Goal: Navigation & Orientation: Find specific page/section

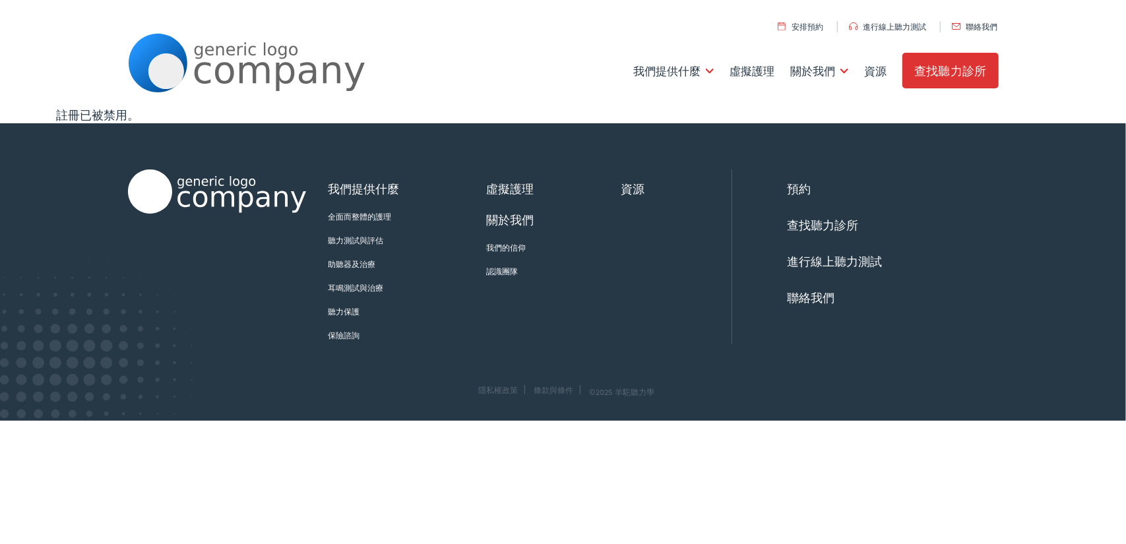
click at [502, 216] on font "關於我們" at bounding box center [510, 219] width 48 height 16
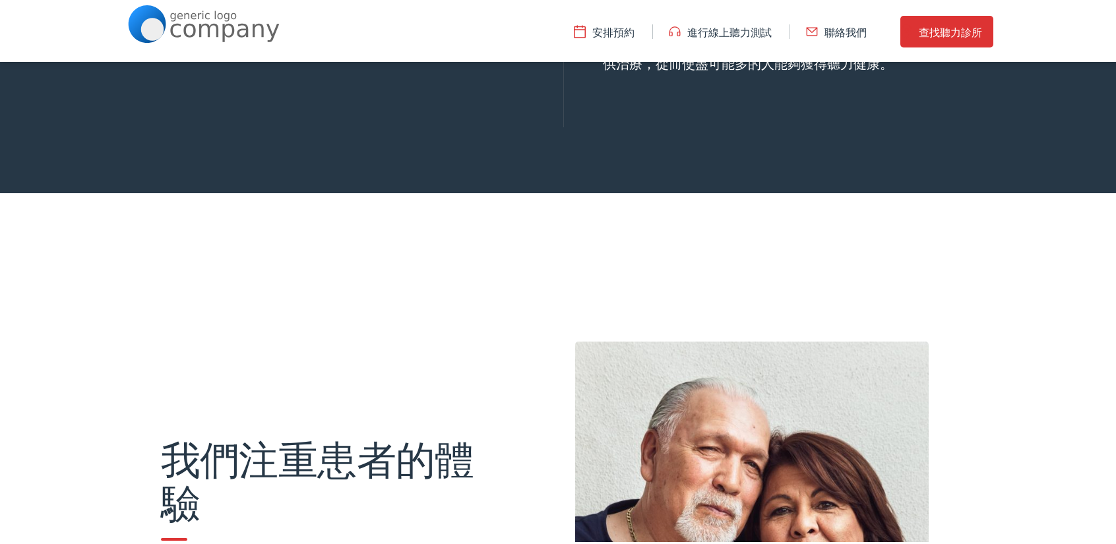
scroll to position [1337, 0]
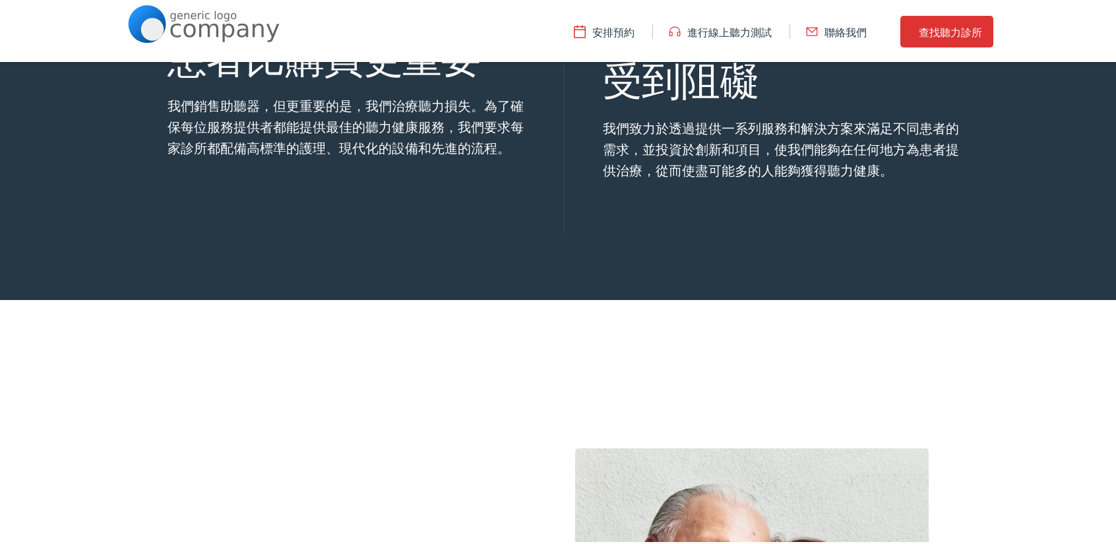
click at [719, 26] on font "進行線上聽力測試" at bounding box center [730, 29] width 84 height 15
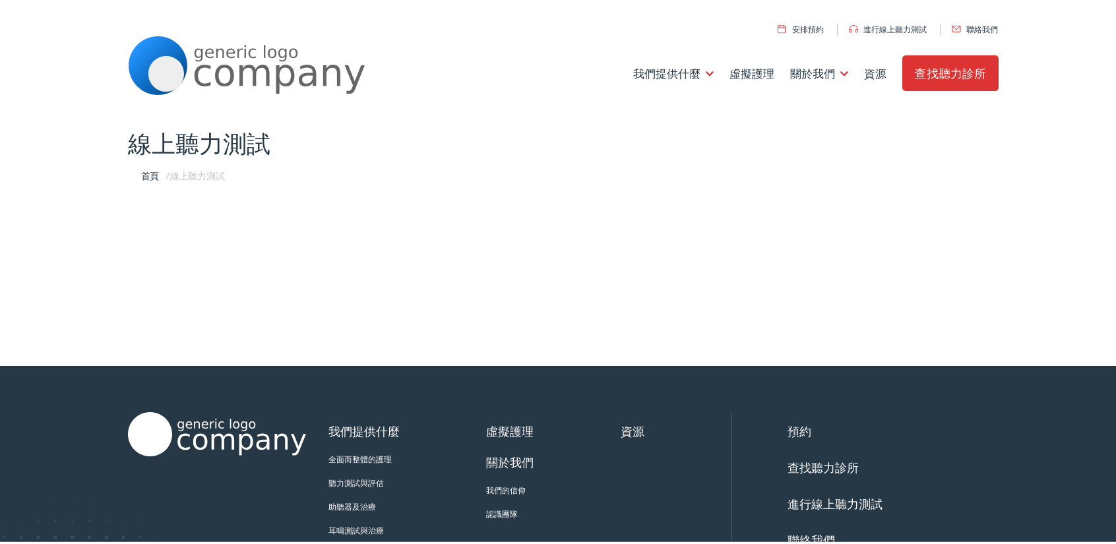
click at [929, 69] on font "查找聽力診所" at bounding box center [951, 70] width 72 height 16
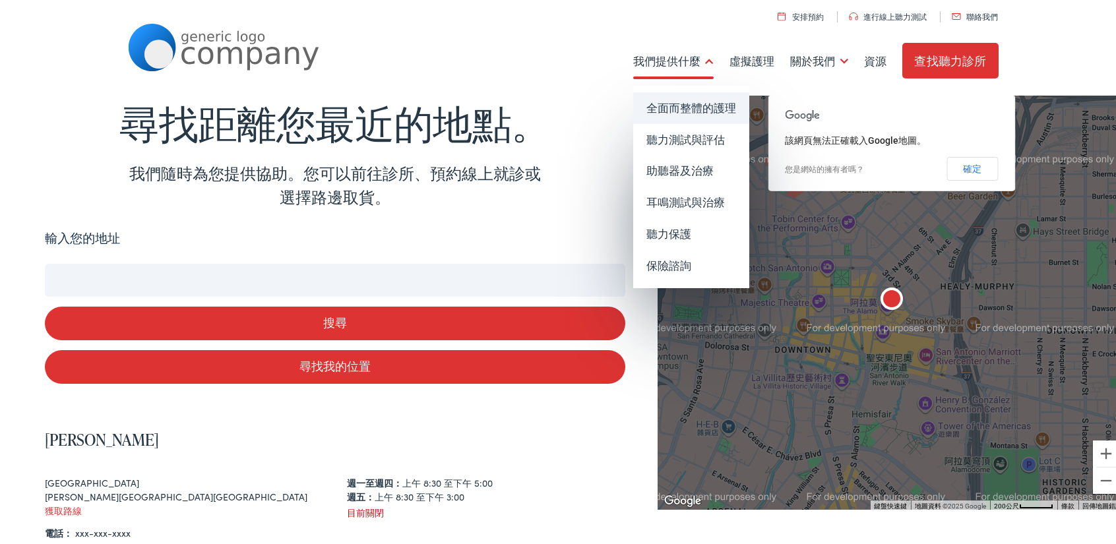
click at [665, 102] on font "全面而整體的護理" at bounding box center [692, 105] width 90 height 16
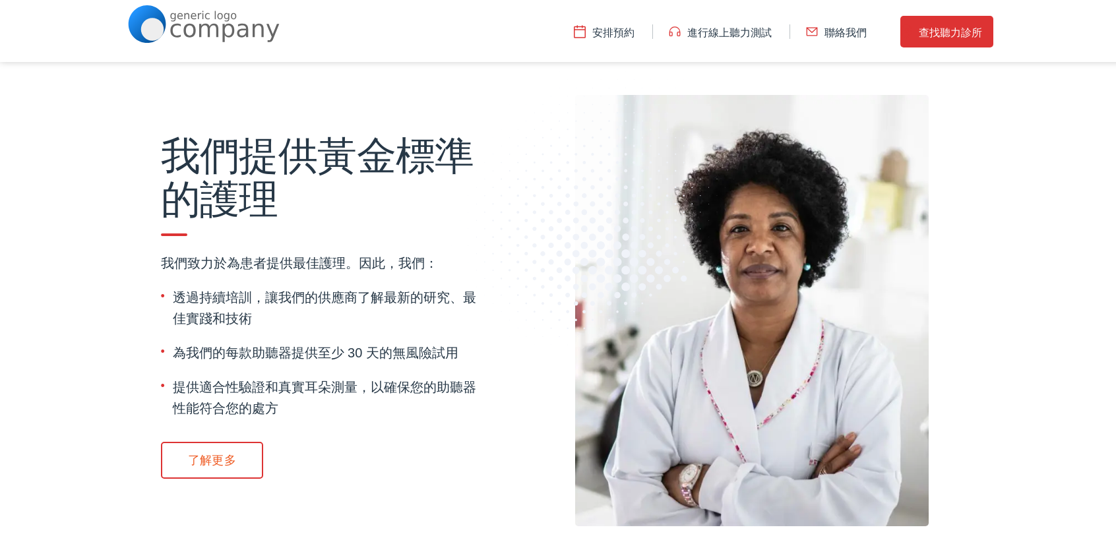
scroll to position [1716, 0]
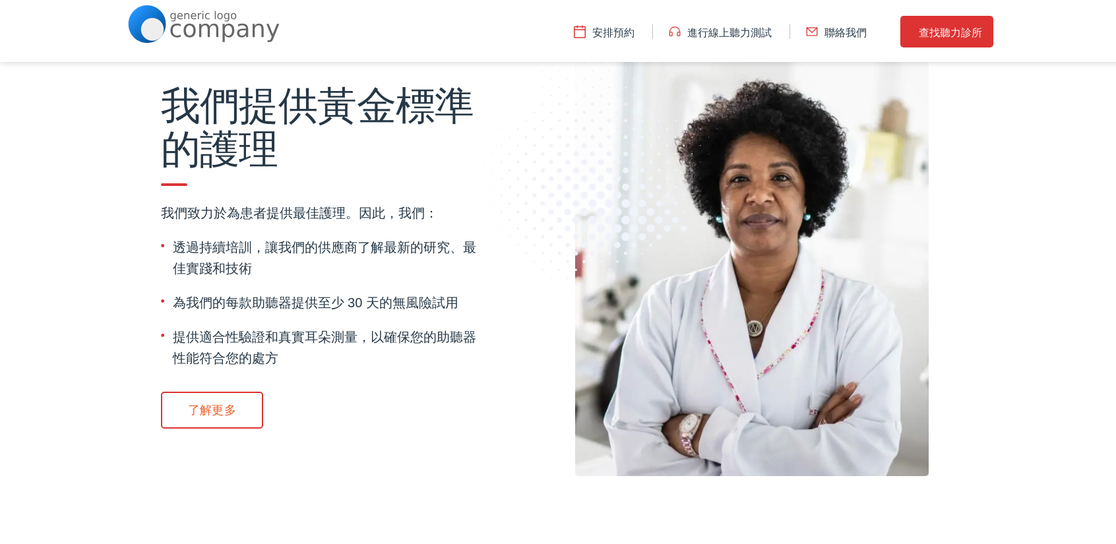
click at [200, 402] on font "了解更多" at bounding box center [212, 407] width 48 height 16
click at [221, 403] on font "了解更多" at bounding box center [212, 407] width 48 height 16
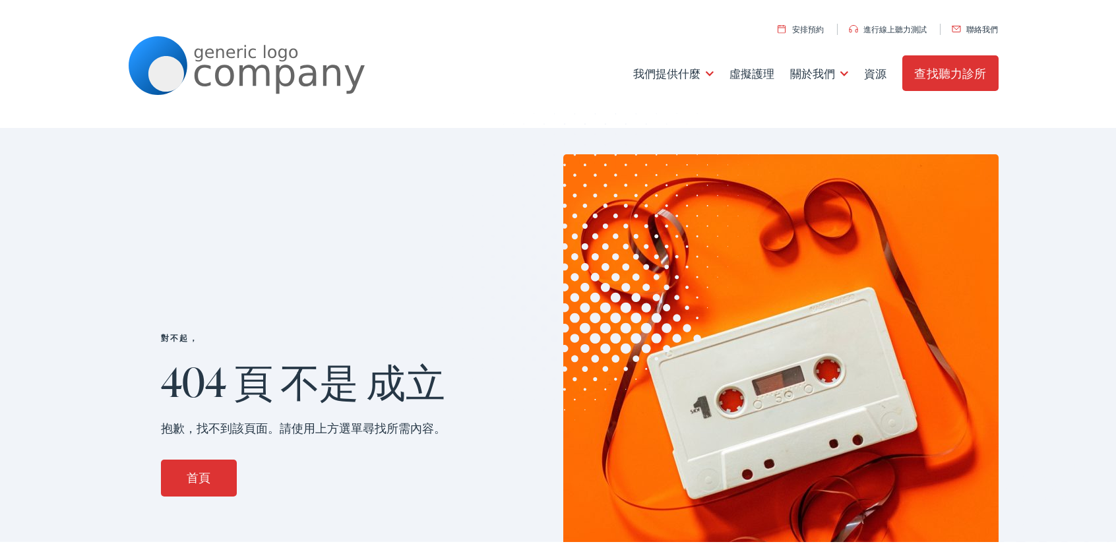
click at [190, 472] on font "首頁" at bounding box center [199, 474] width 24 height 16
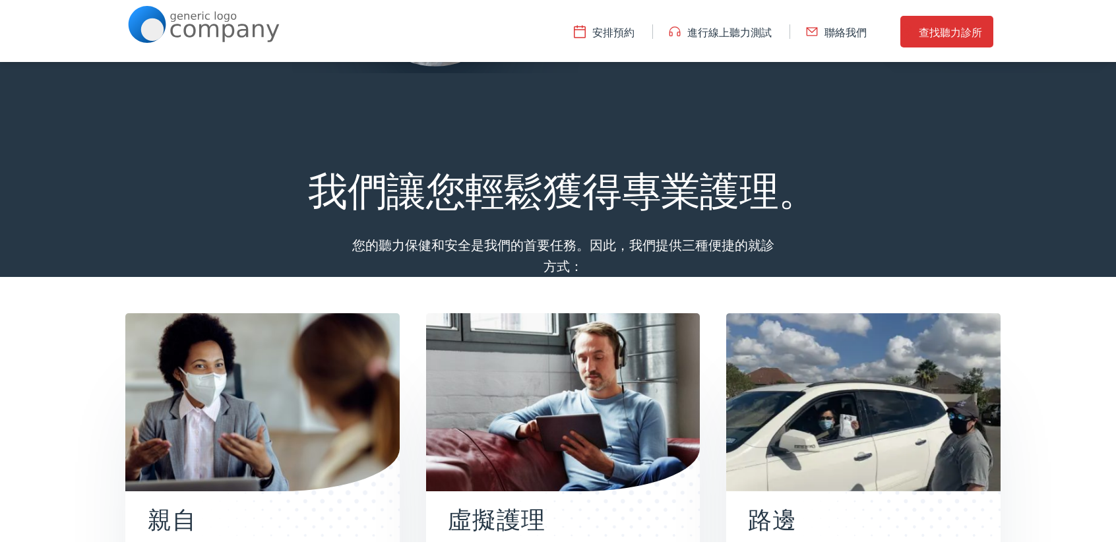
scroll to position [1904, 0]
